Goal: Transaction & Acquisition: Purchase product/service

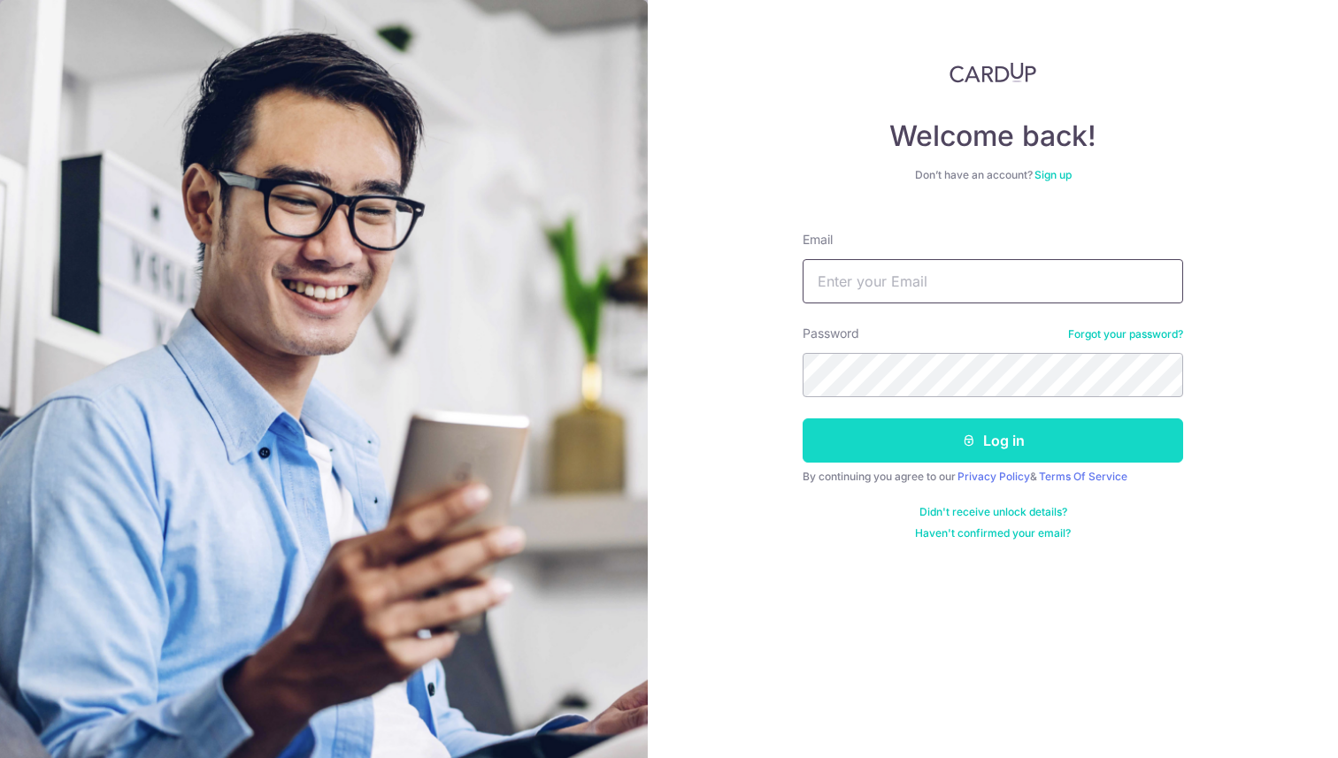
type input "huangminhui011@gmail.com"
click at [922, 441] on button "Log in" at bounding box center [992, 440] width 380 height 44
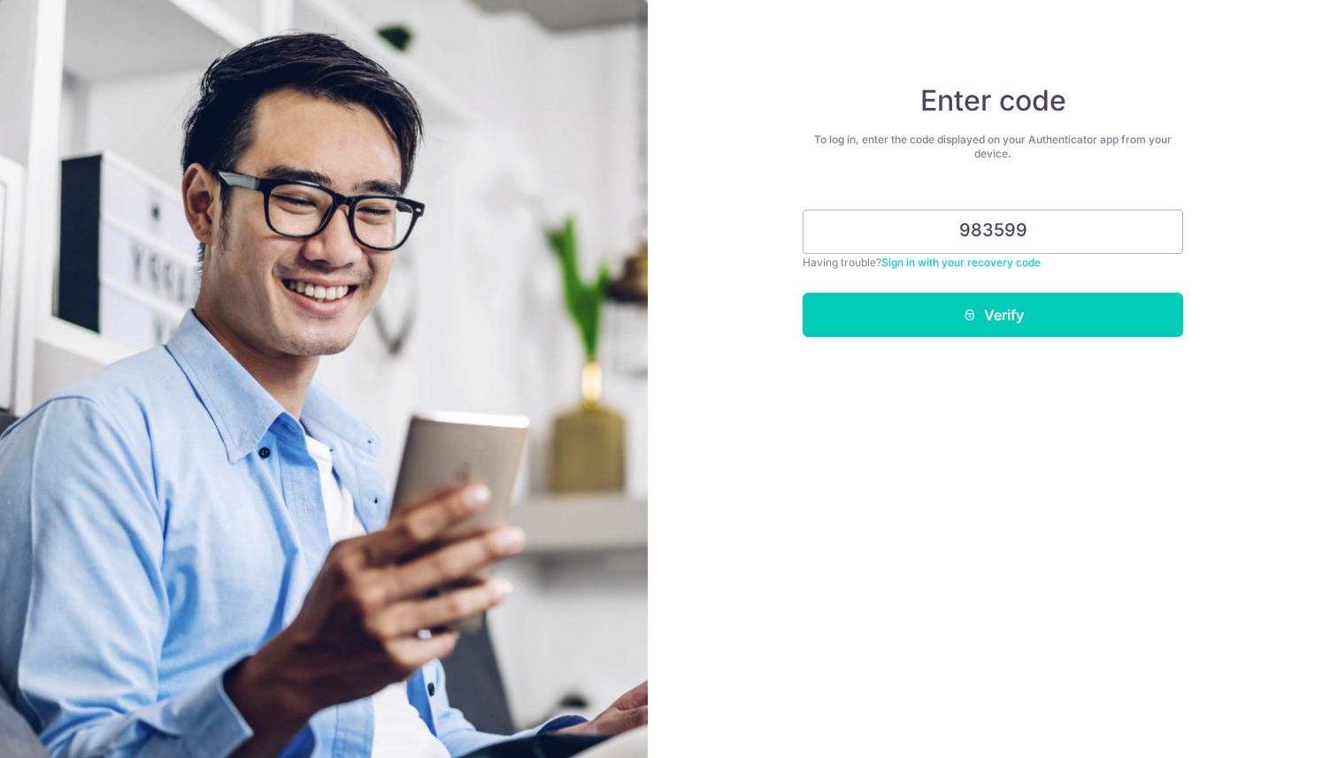
type input "983599"
click at [802, 293] on button "Verify" at bounding box center [992, 315] width 380 height 44
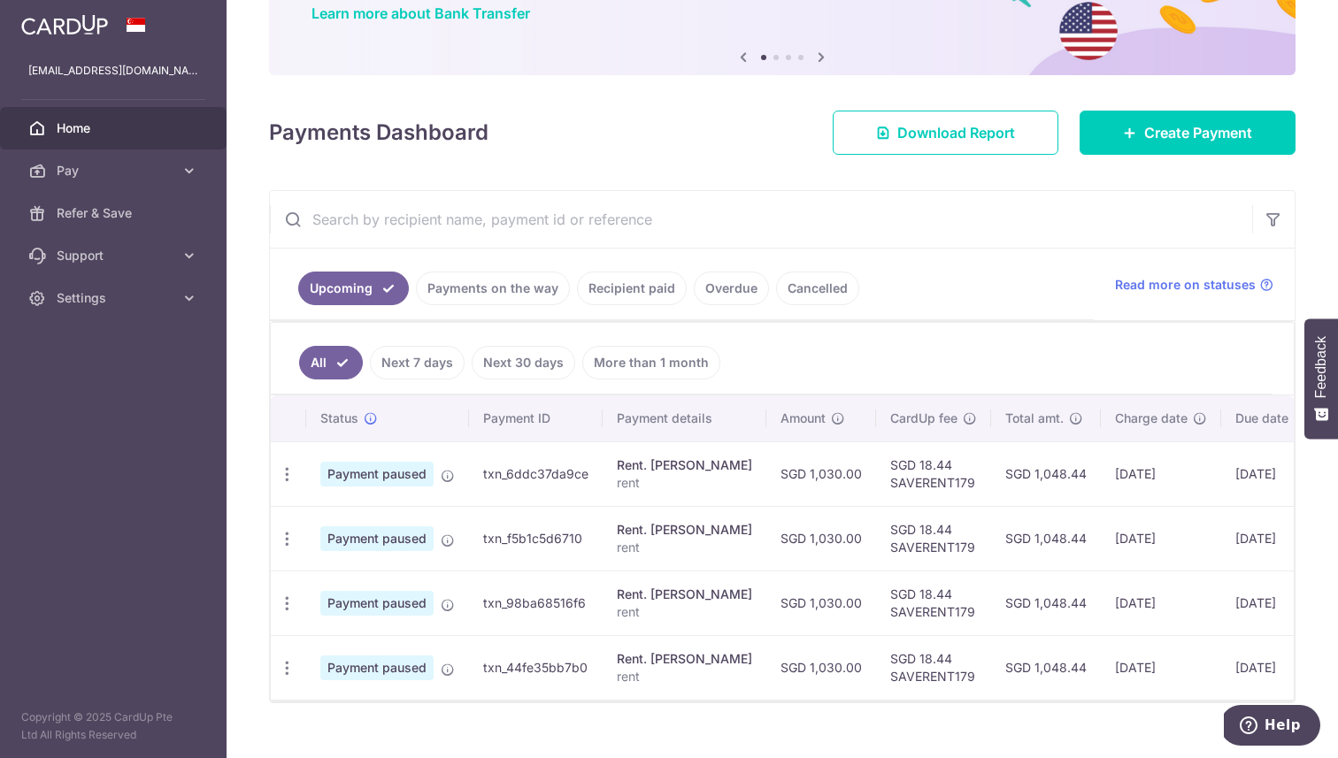
scroll to position [180, 0]
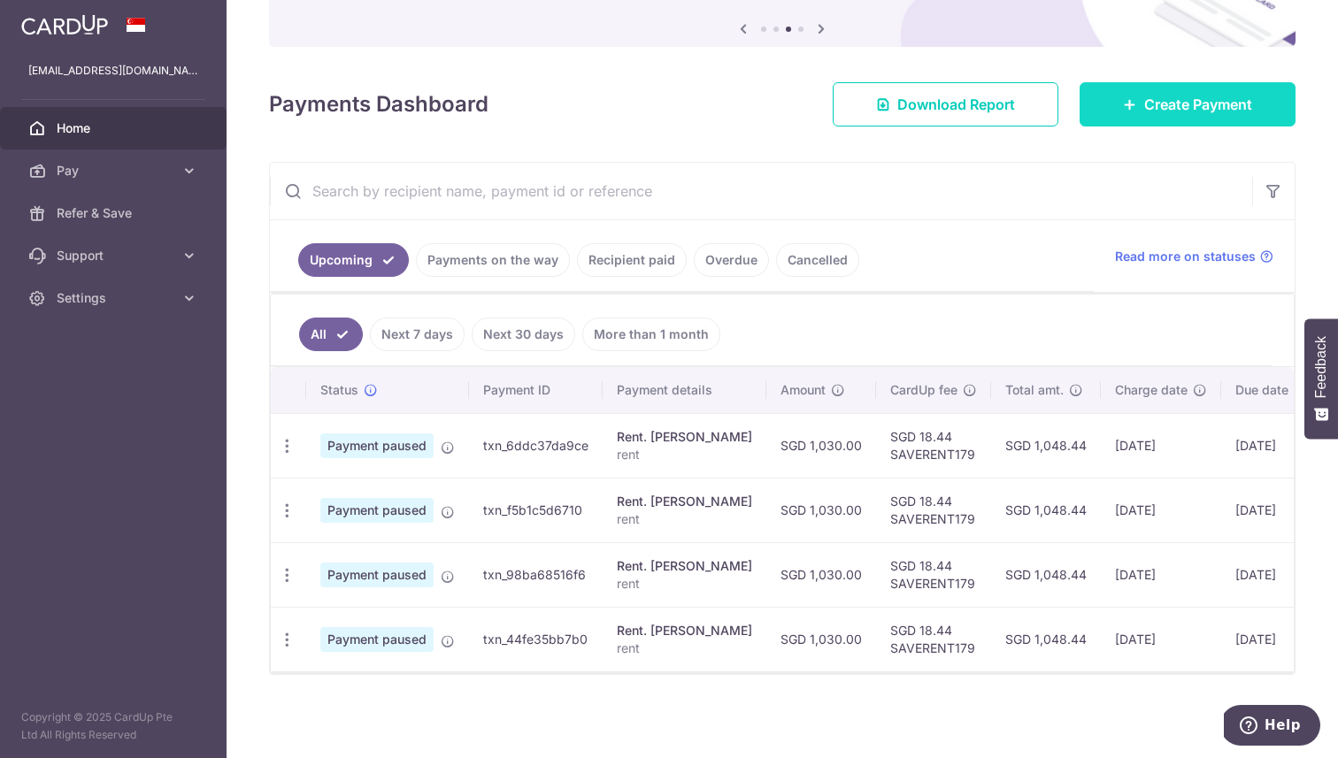
click at [1140, 112] on link "Create Payment" at bounding box center [1187, 104] width 216 height 44
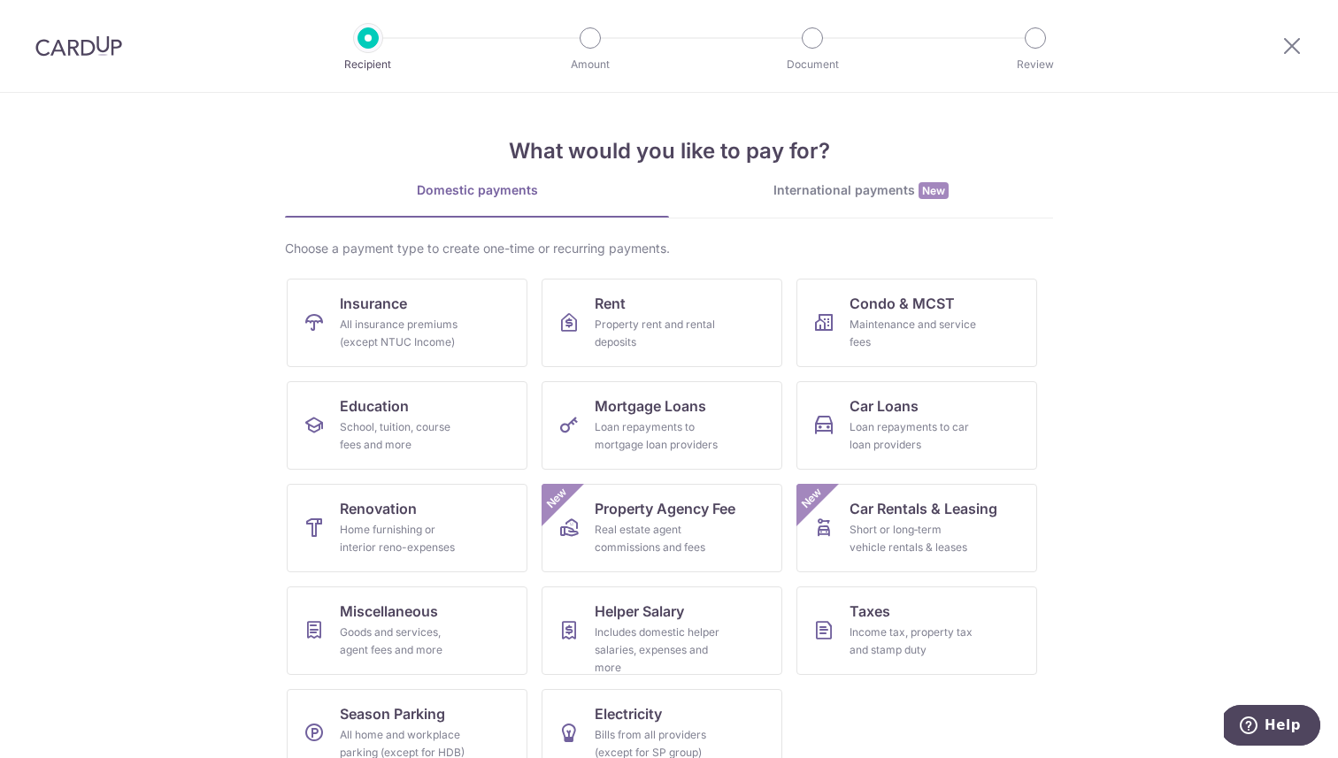
click at [895, 202] on link "International payments New" at bounding box center [861, 199] width 384 height 36
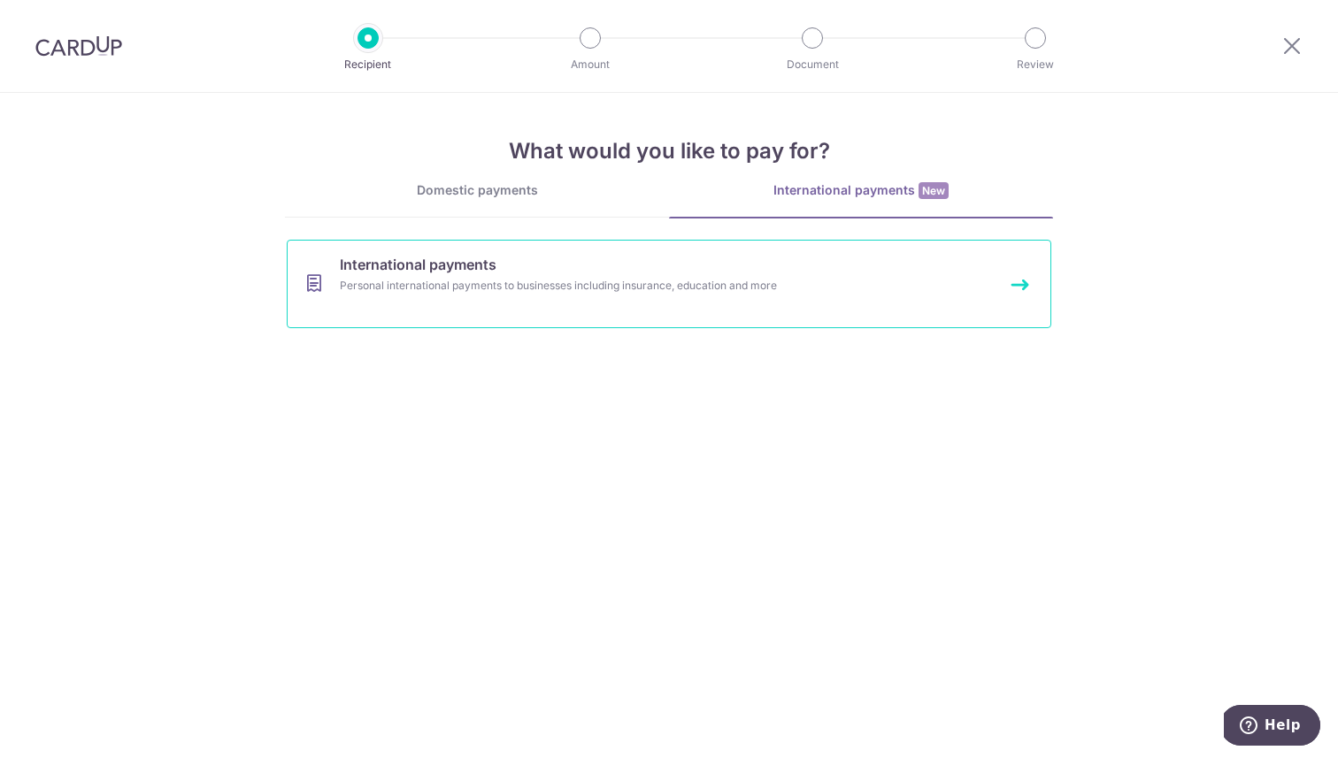
click at [853, 288] on div "Personal international payments to businesses including insurance, education an…" at bounding box center [645, 286] width 611 height 18
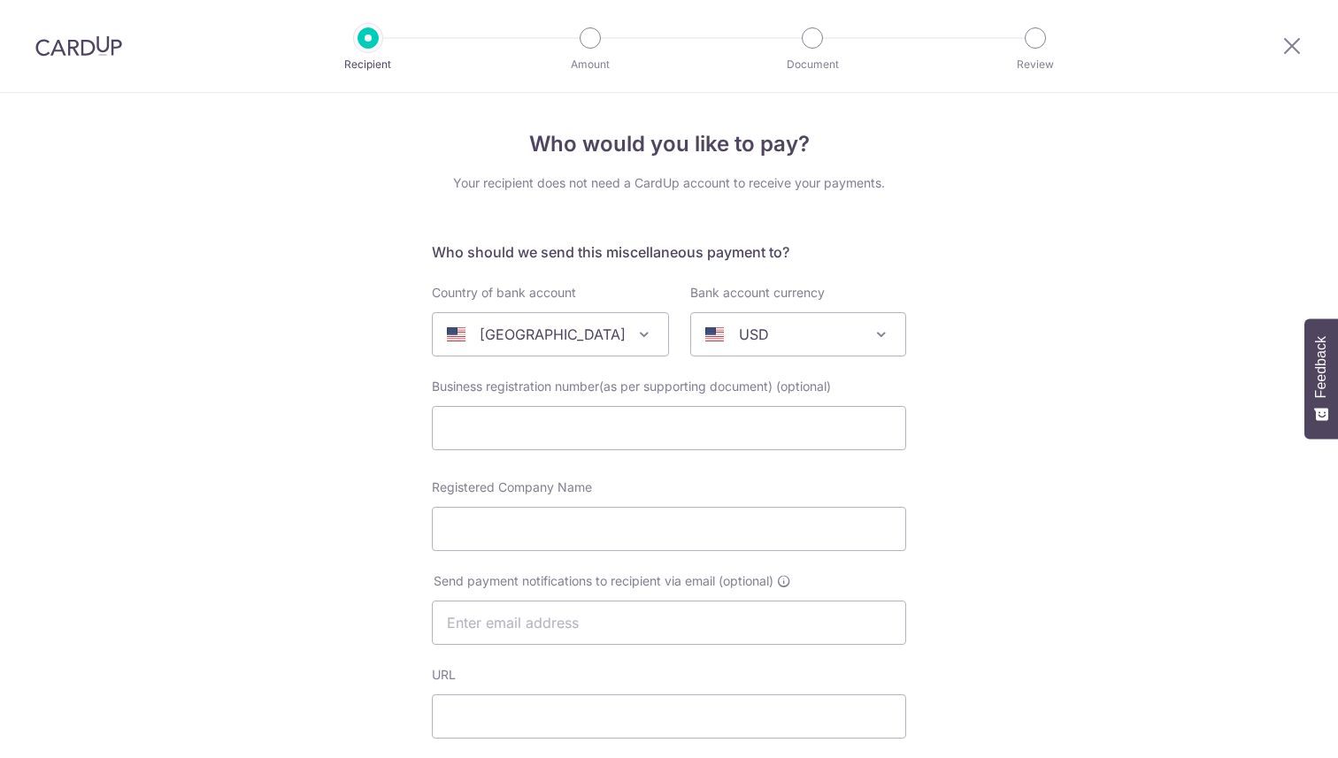
select select
click at [641, 325] on span at bounding box center [643, 334] width 21 height 21
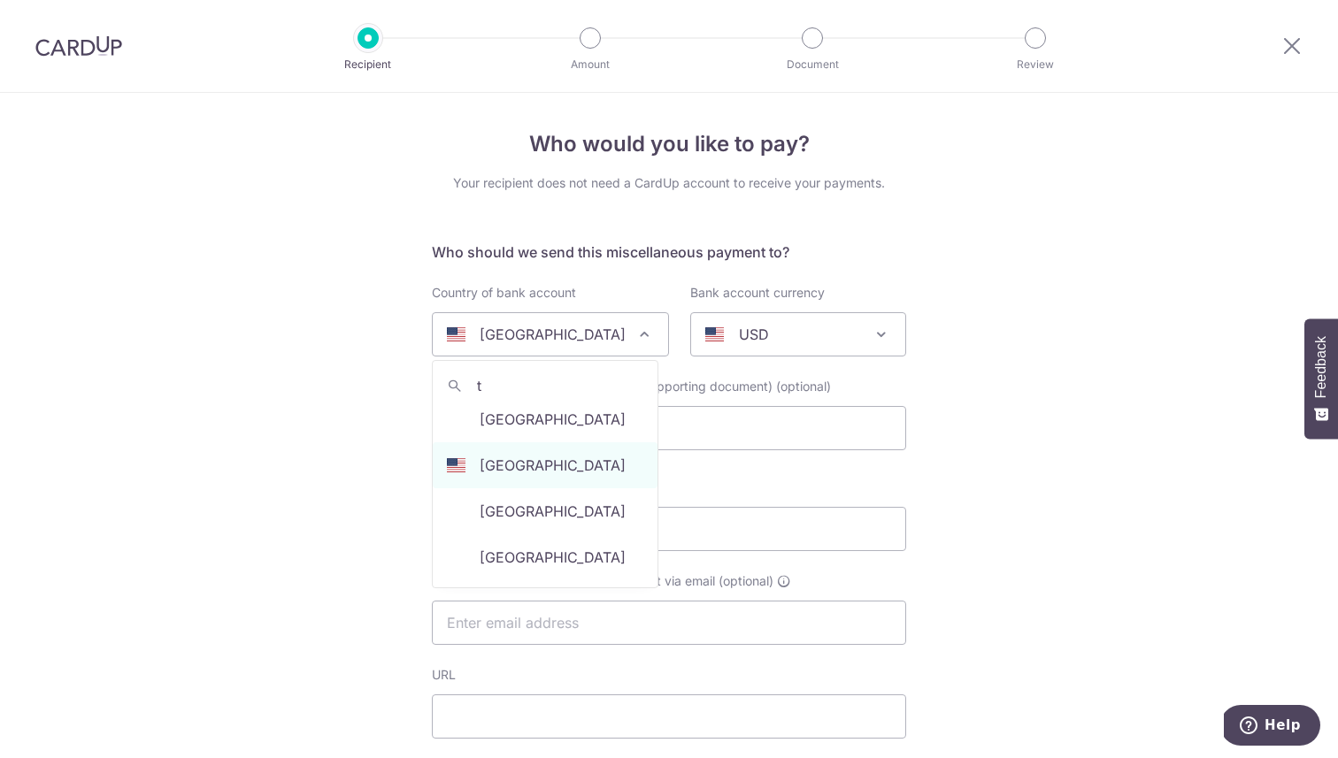
scroll to position [1844, 0]
type input "ta"
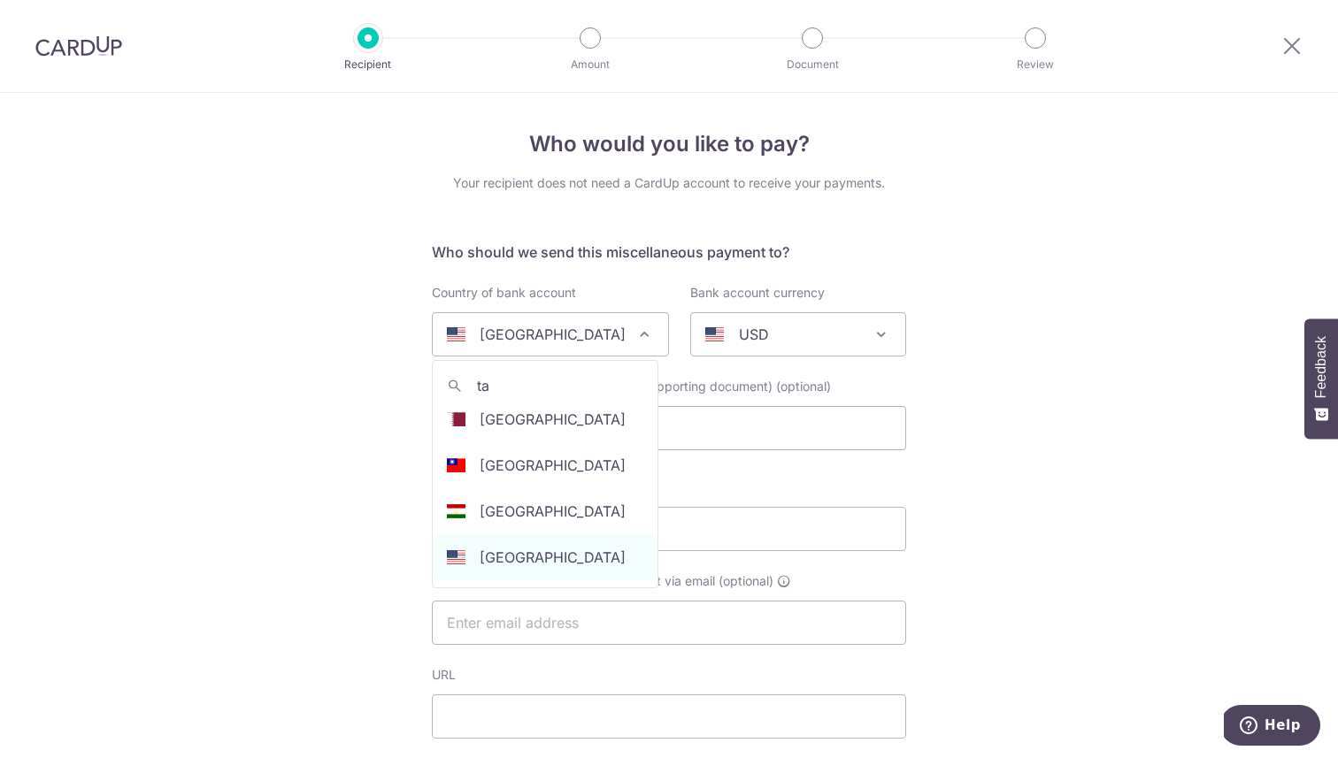
scroll to position [237, 0]
select select "228"
select select "Taiwan"
select select
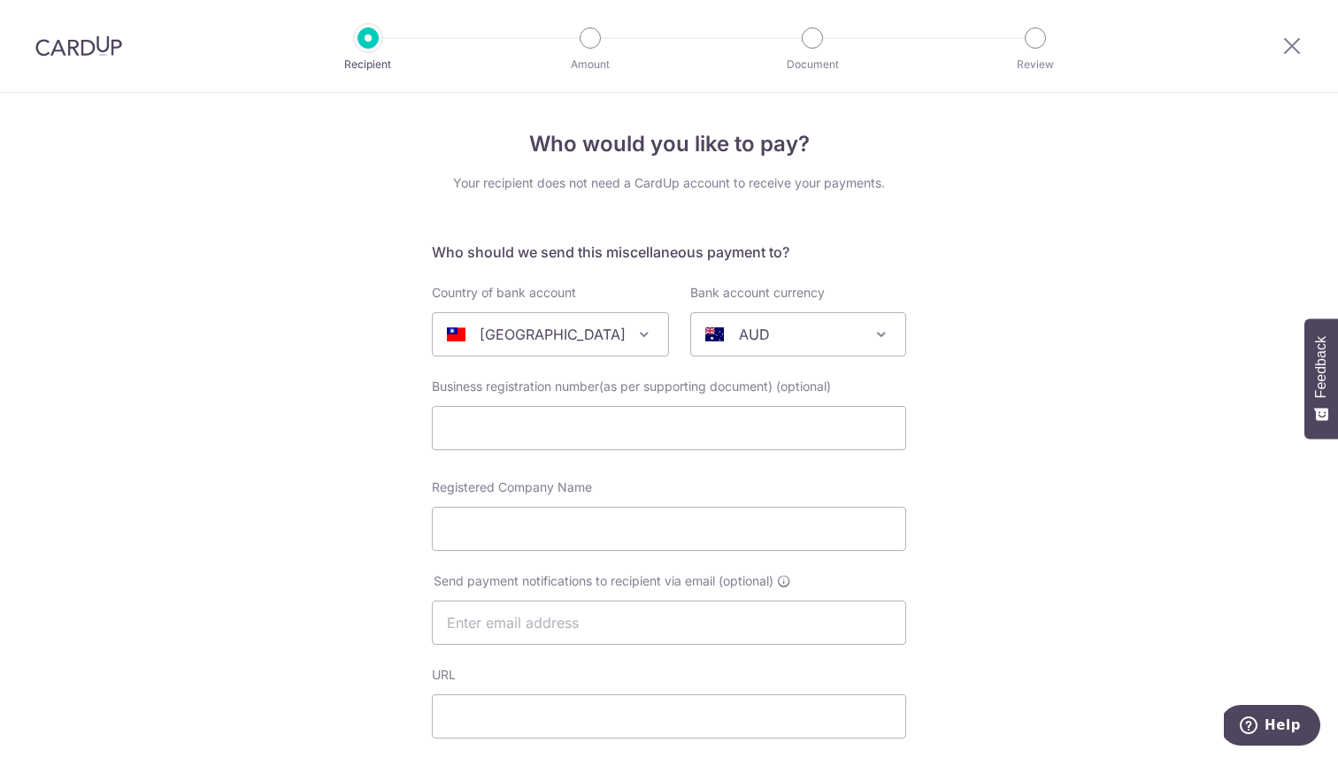
click at [880, 334] on span at bounding box center [881, 334] width 21 height 21
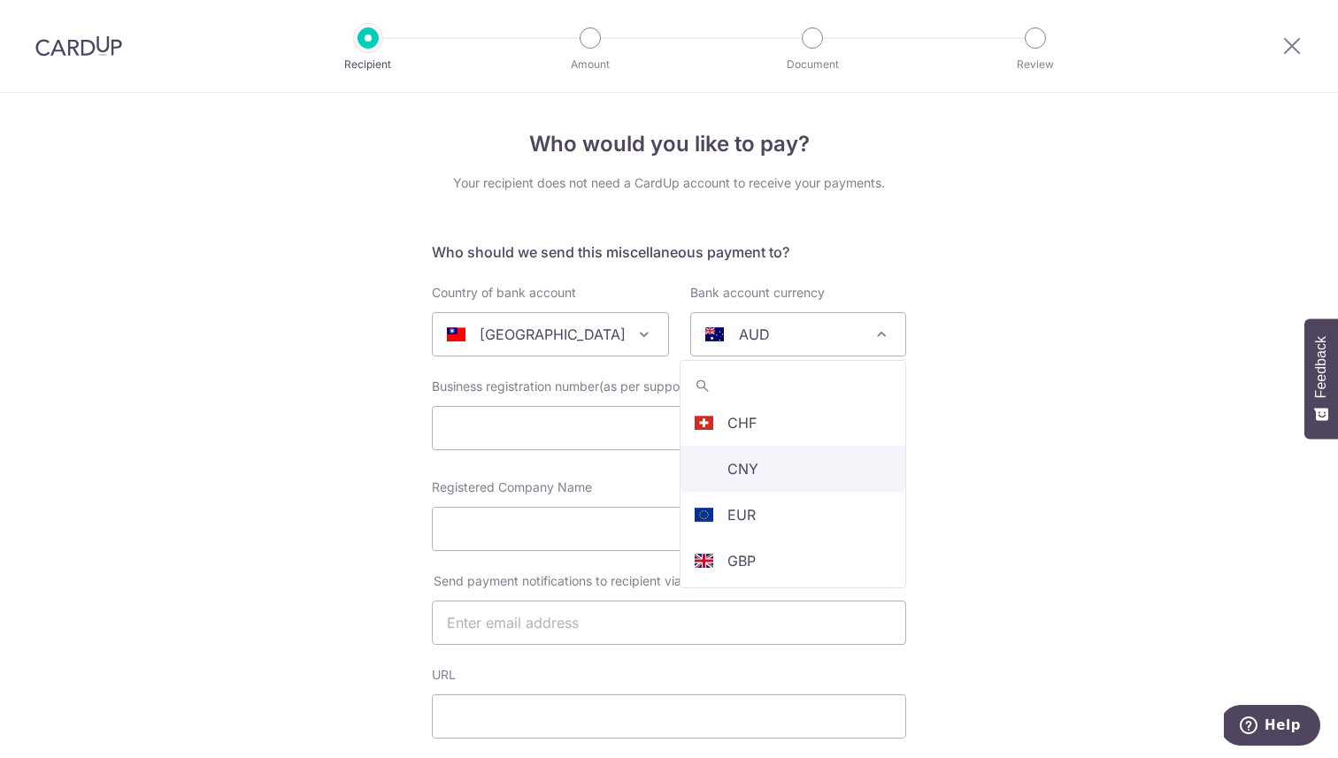
scroll to position [95, 0]
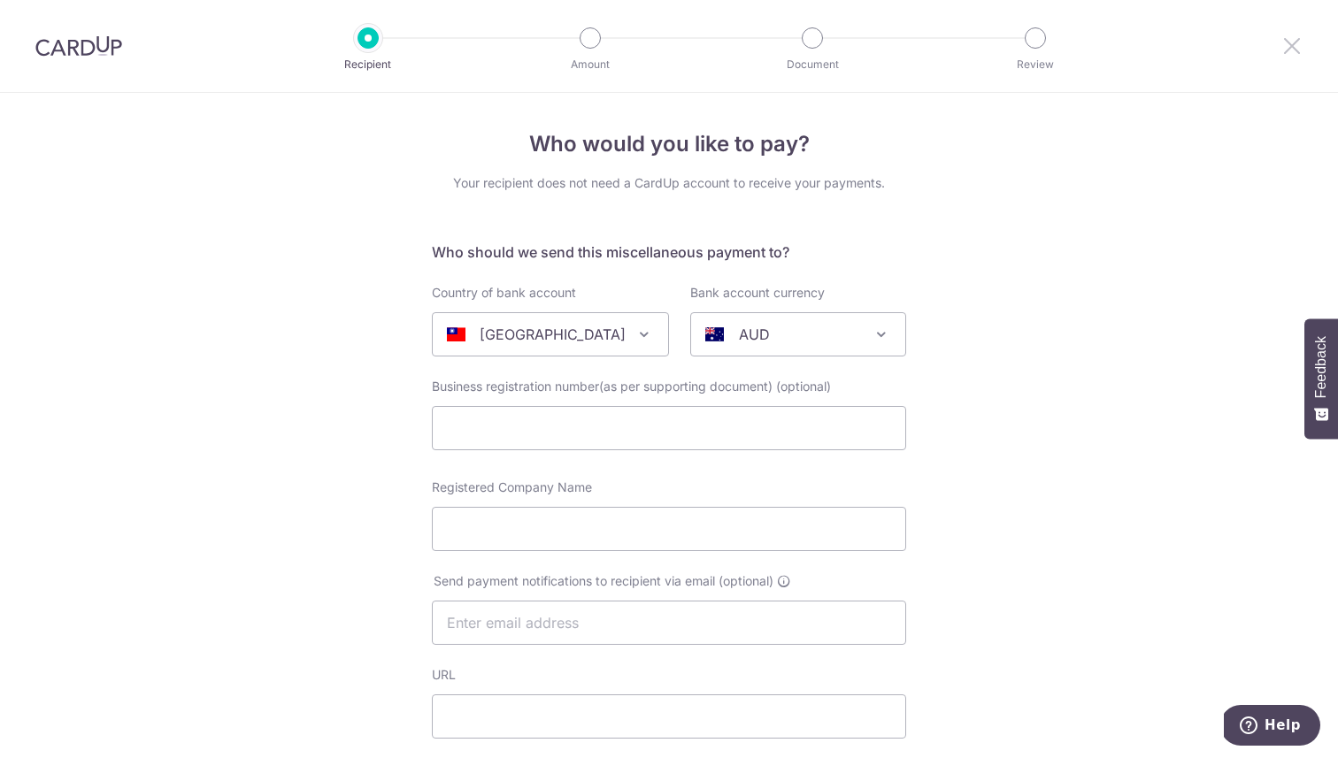
click at [1288, 45] on icon at bounding box center [1291, 46] width 21 height 22
click at [874, 339] on span at bounding box center [881, 334] width 21 height 21
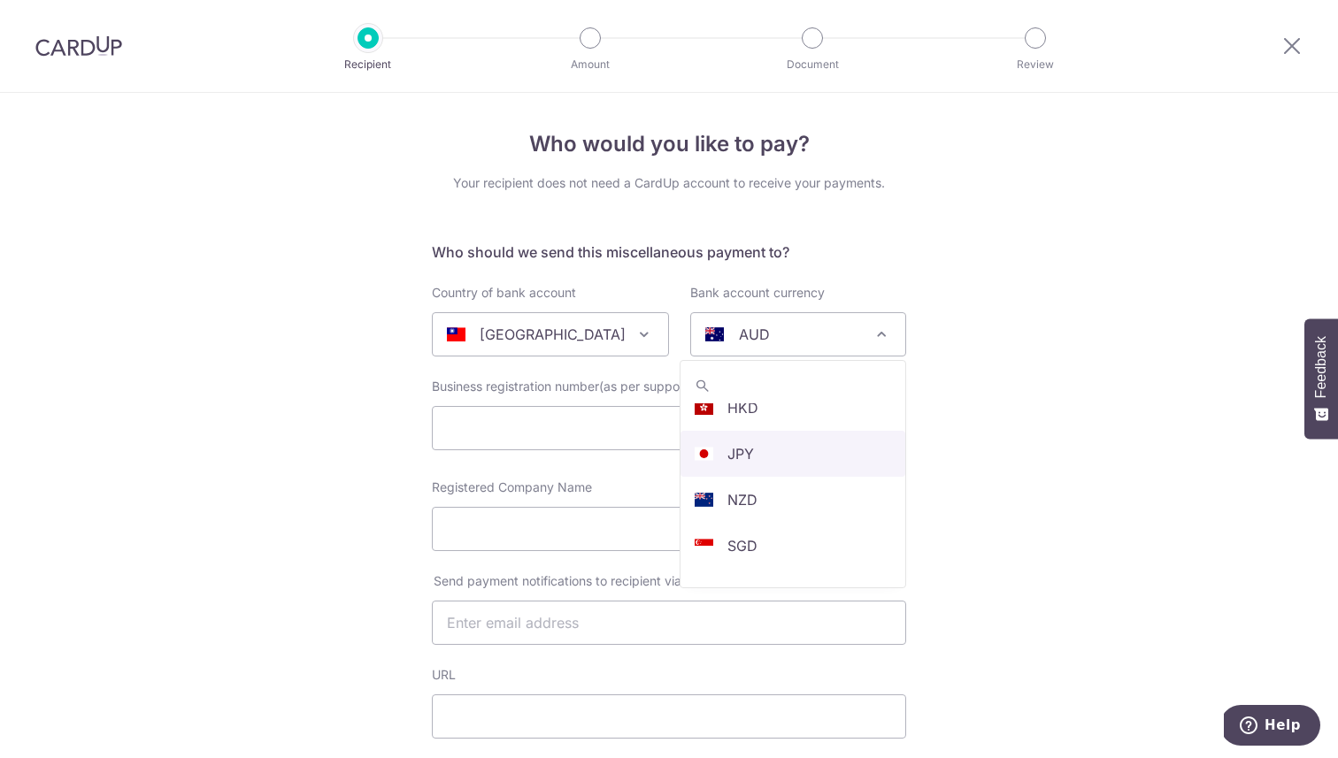
scroll to position [305, 0]
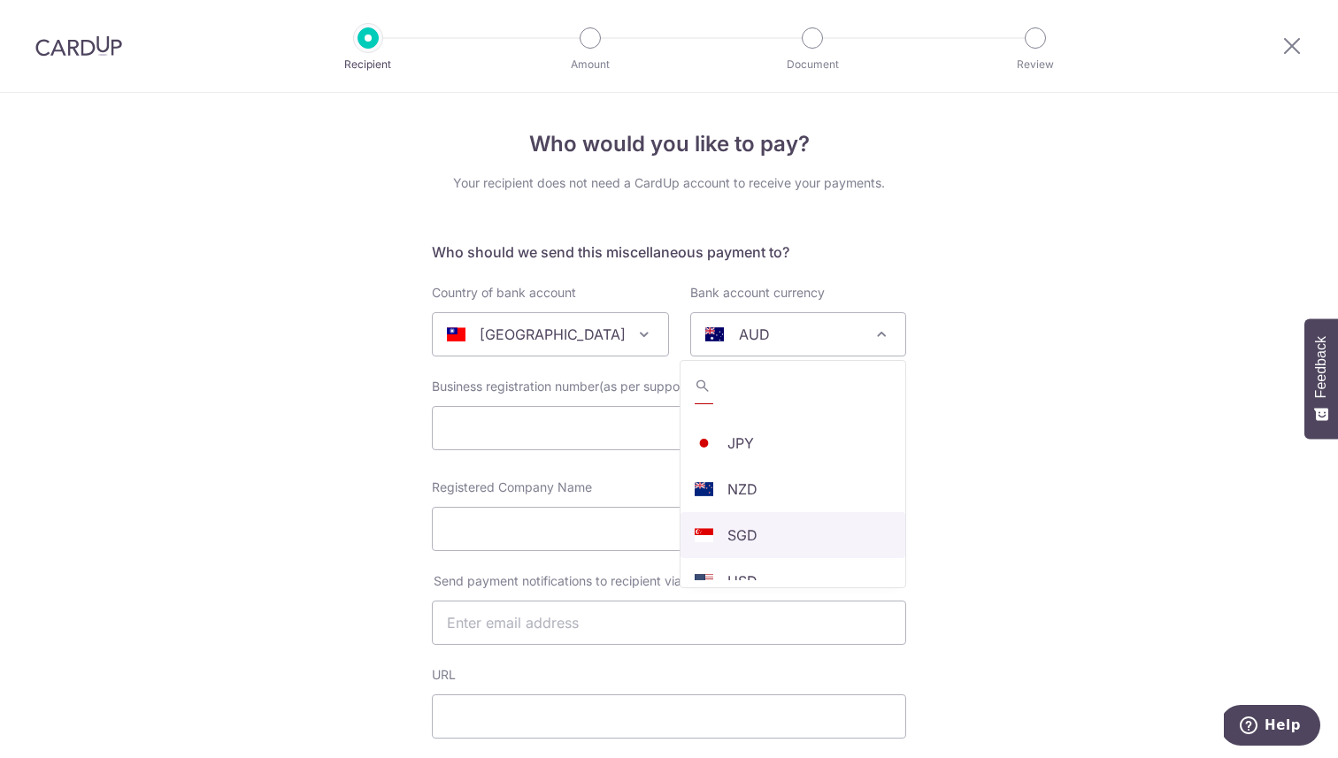
select select "1"
click at [763, 526] on input "Registered Company Name" at bounding box center [669, 529] width 474 height 44
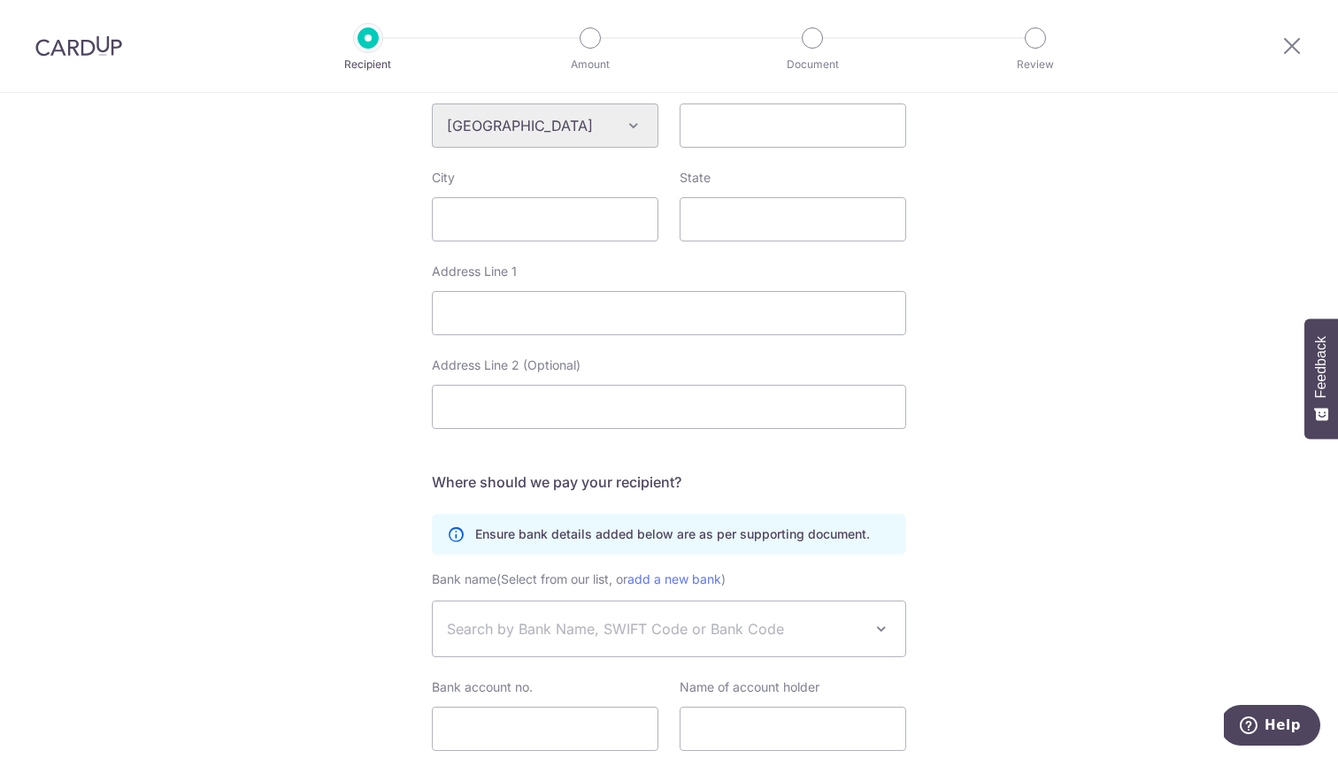
scroll to position [819, 0]
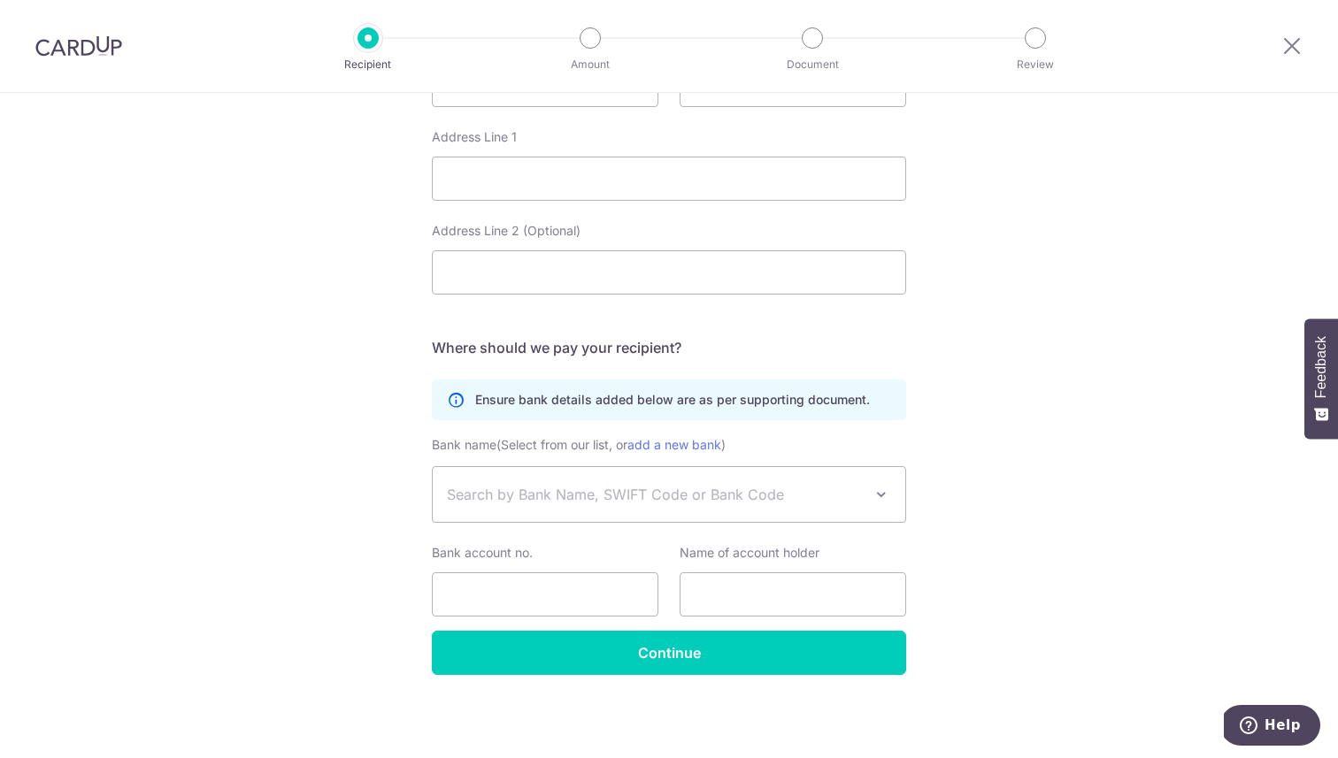
click at [760, 494] on span "Search by Bank Name, SWIFT Code or Bank Code" at bounding box center [655, 494] width 416 height 21
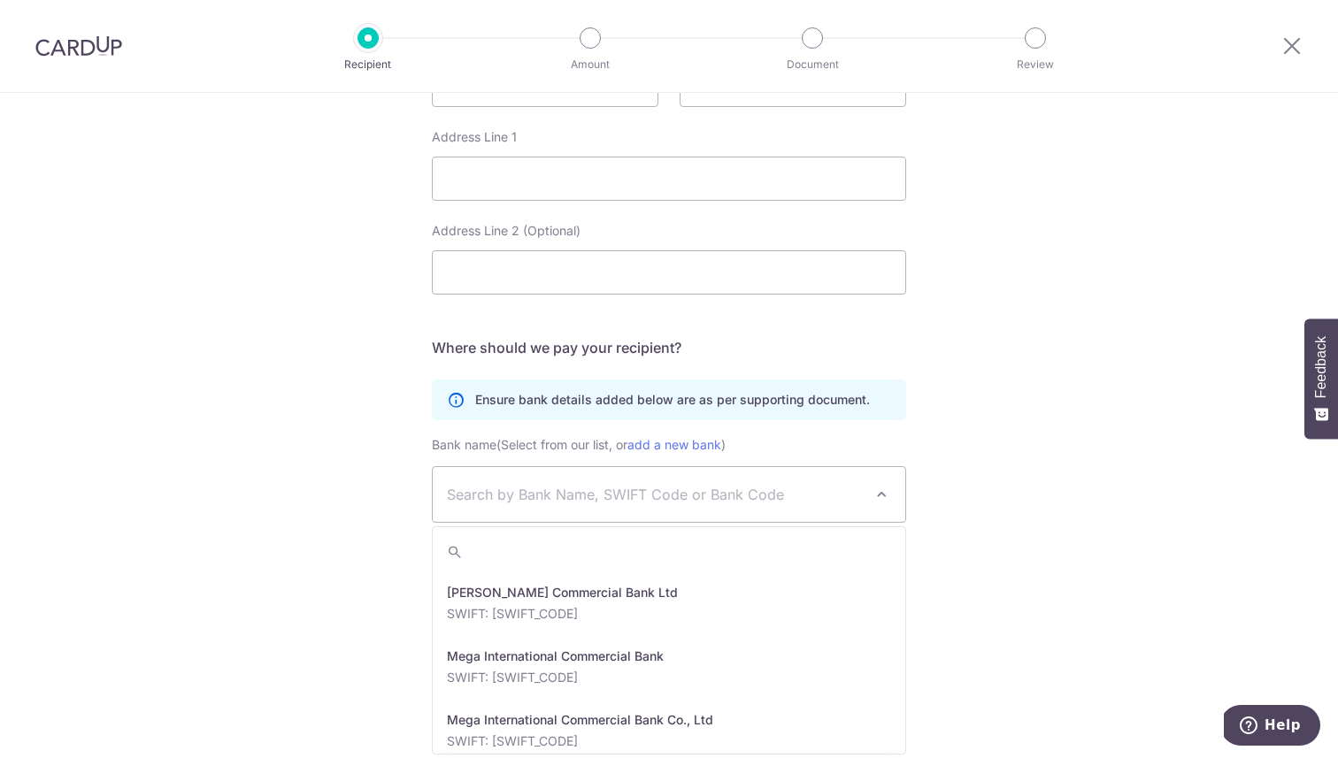
scroll to position [444, 0]
click at [1292, 54] on icon at bounding box center [1291, 46] width 21 height 22
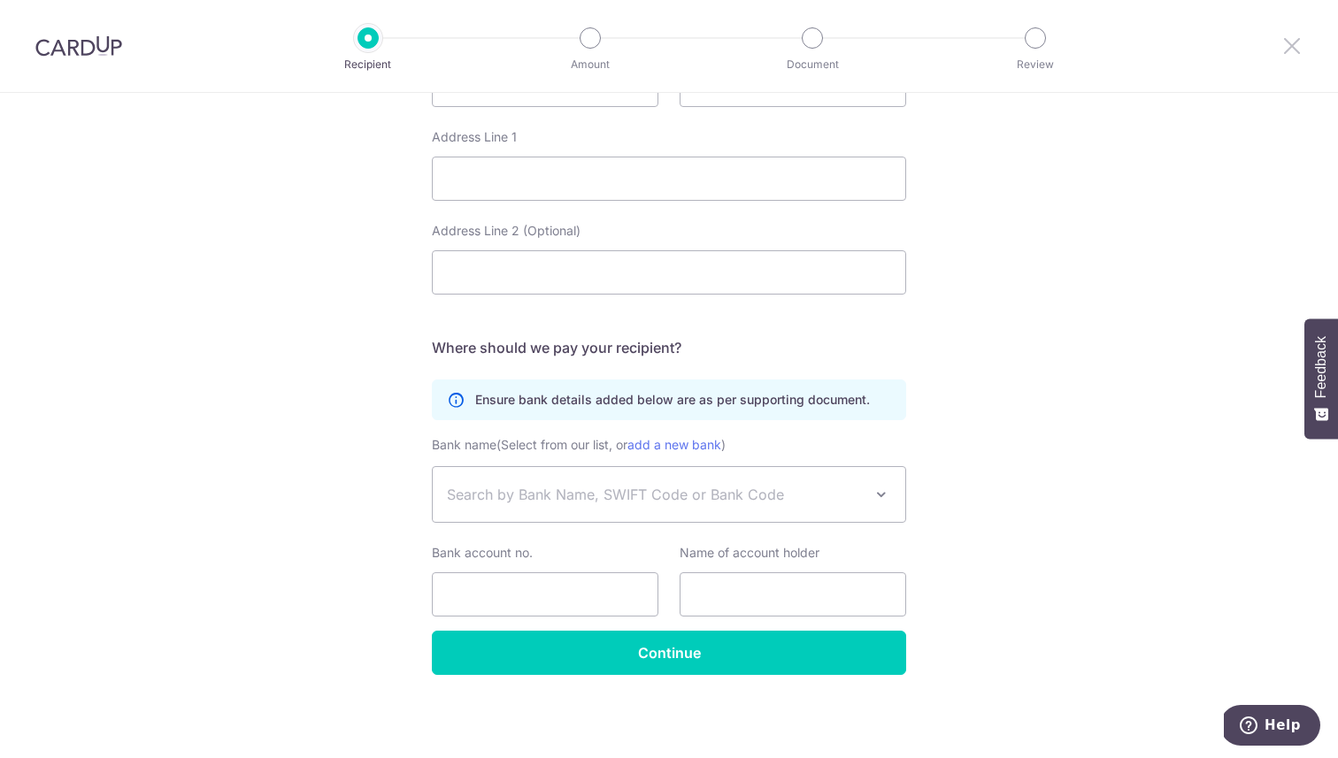
click at [1289, 39] on icon at bounding box center [1291, 46] width 21 height 22
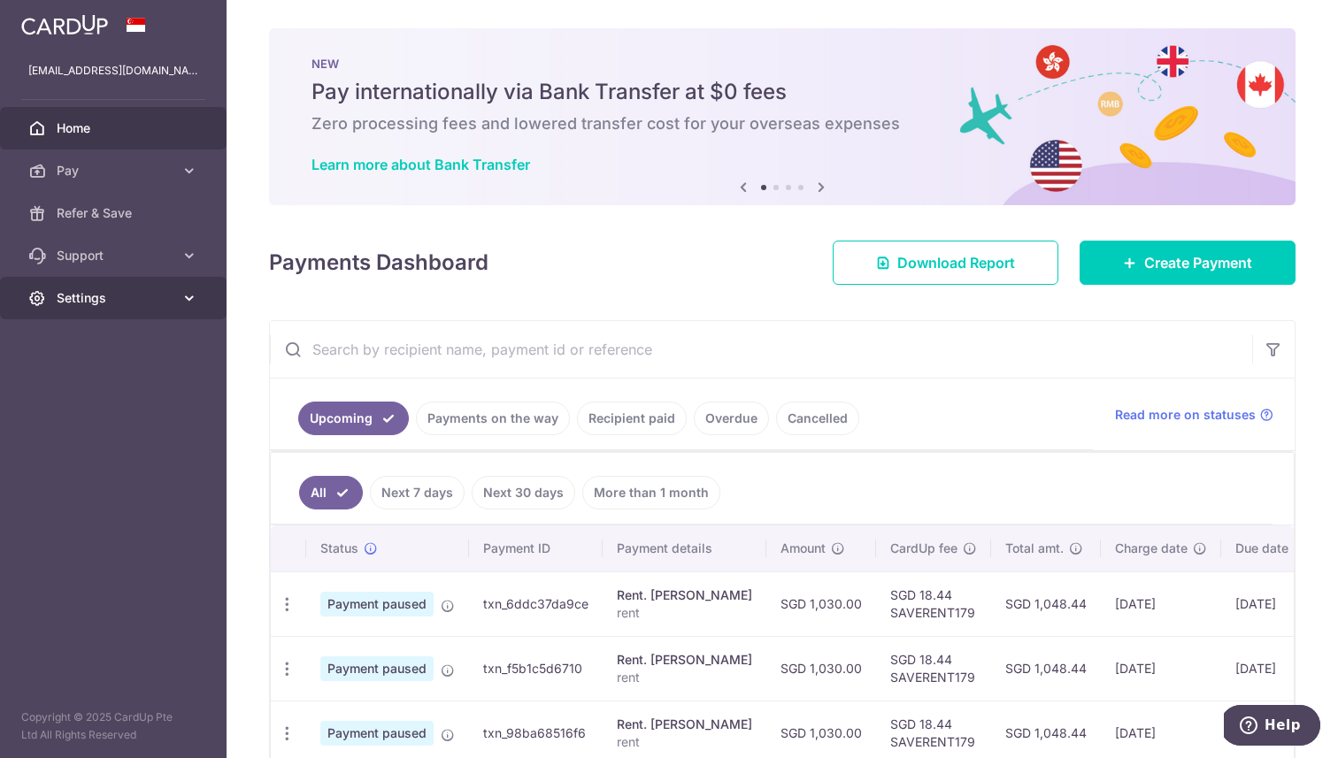
click at [173, 307] on link "Settings" at bounding box center [113, 298] width 226 height 42
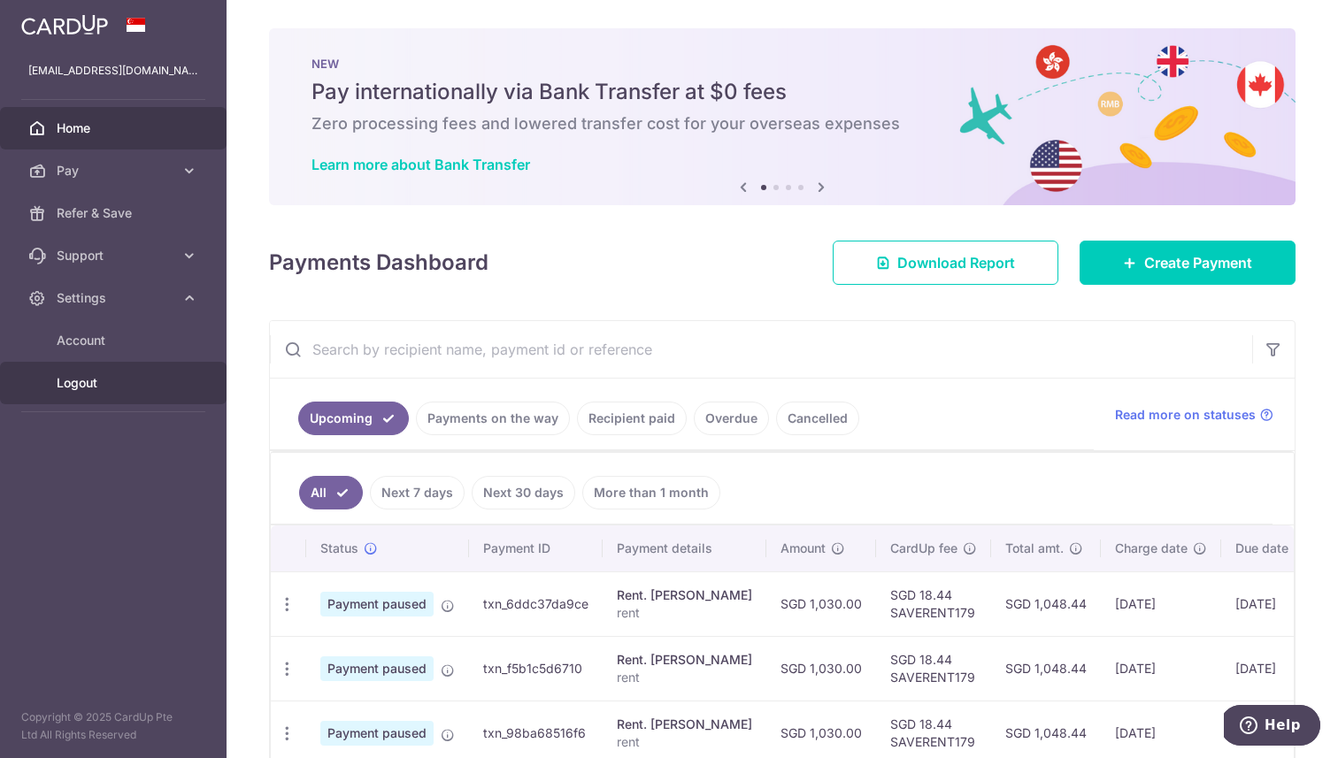
click at [122, 381] on span "Logout" at bounding box center [115, 383] width 117 height 18
